Goal: Transaction & Acquisition: Purchase product/service

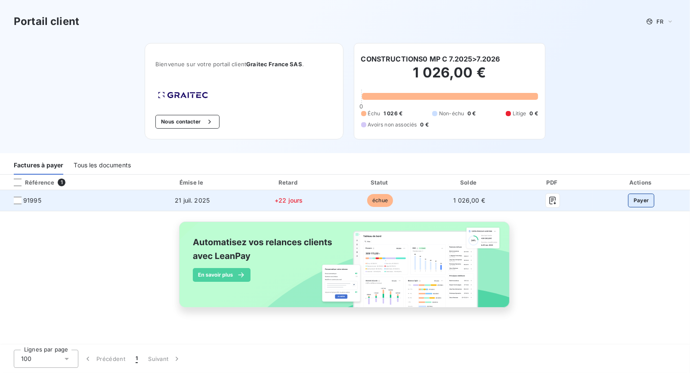
click at [646, 201] on button "Payer" at bounding box center [641, 201] width 27 height 14
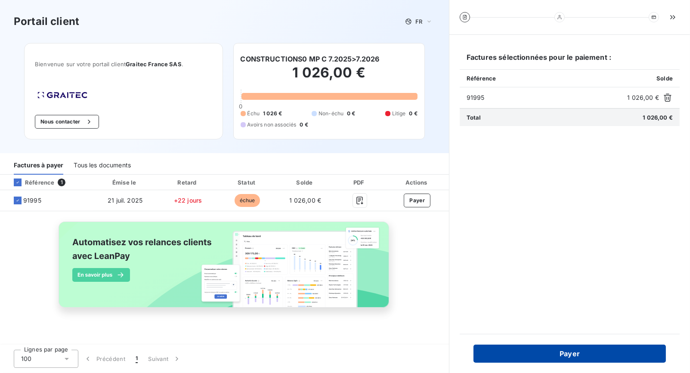
click at [579, 351] on button "Payer" at bounding box center [570, 354] width 192 height 18
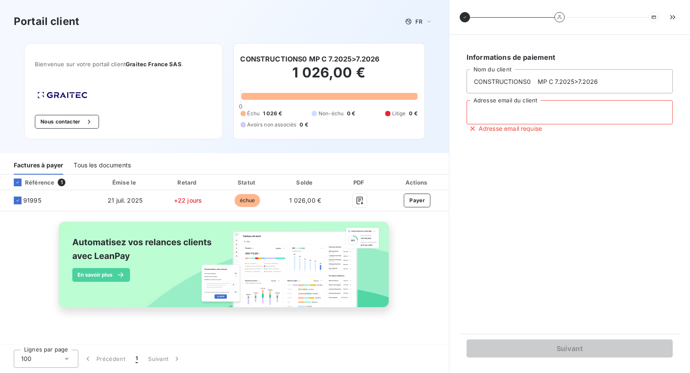
click at [492, 115] on input "Adresse email du client" at bounding box center [570, 112] width 206 height 24
type input "be-mp_construction@orange.fr"
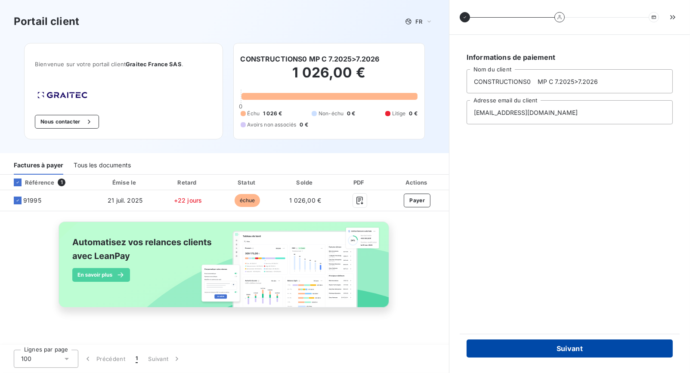
click at [570, 346] on button "Suivant" at bounding box center [570, 349] width 206 height 18
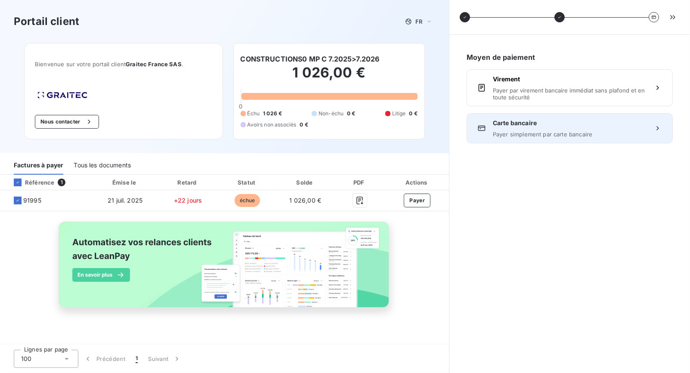
click at [519, 125] on span "Carte bancaire" at bounding box center [570, 123] width 154 height 9
